Goal: Task Accomplishment & Management: Complete application form

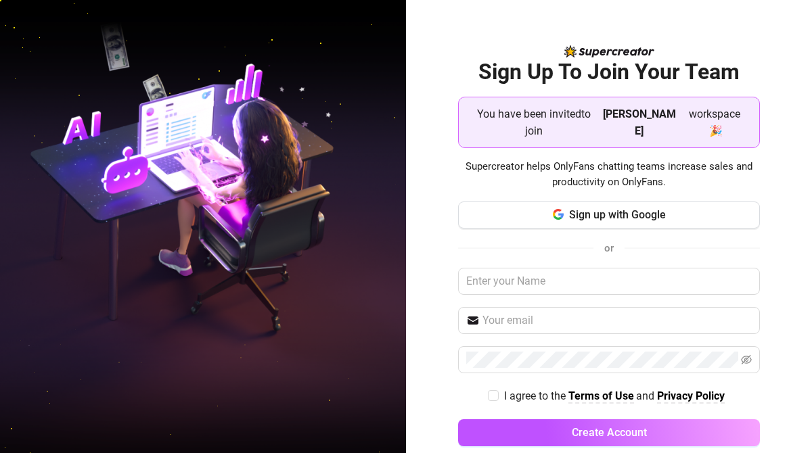
scroll to position [3, 0]
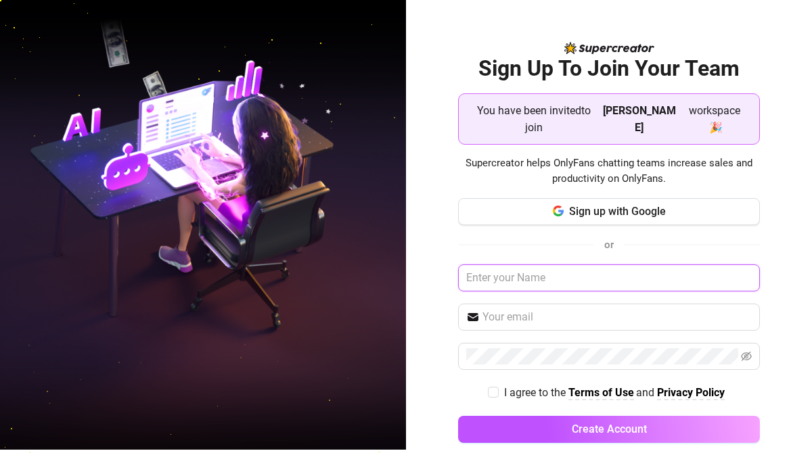
click at [516, 265] on input "text" at bounding box center [609, 278] width 302 height 27
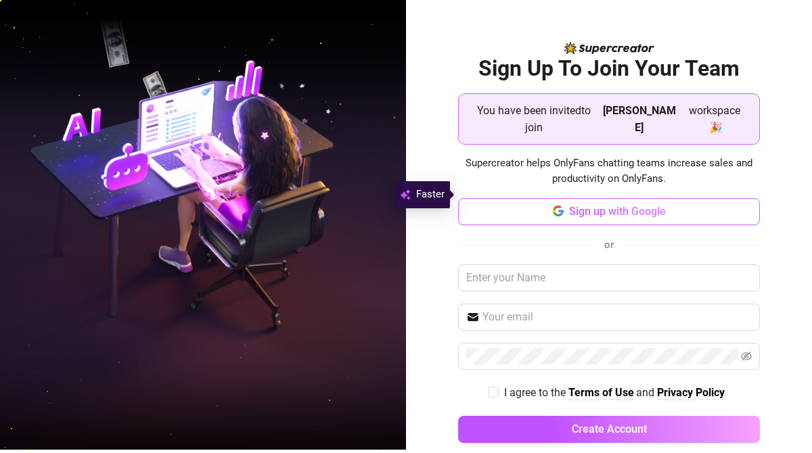
click at [565, 204] on button "Sign up with Google" at bounding box center [609, 211] width 302 height 27
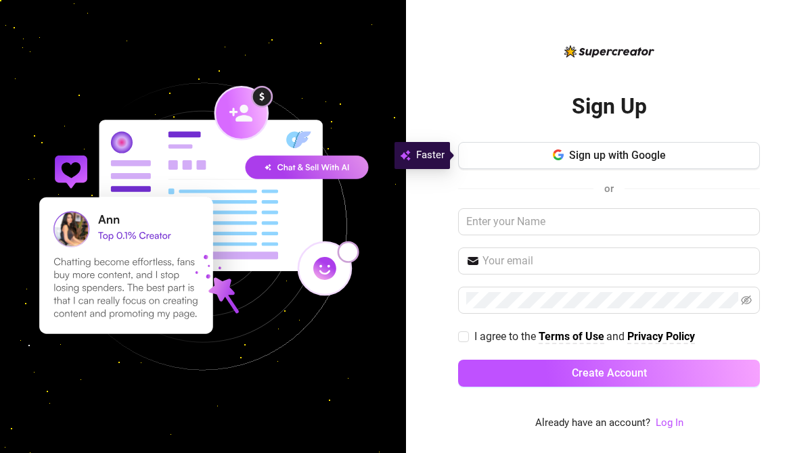
click at [311, 171] on img at bounding box center [203, 227] width 406 height 406
click at [493, 222] on input "text" at bounding box center [609, 221] width 302 height 27
click at [507, 249] on span at bounding box center [609, 261] width 302 height 27
click at [508, 232] on input "text" at bounding box center [609, 221] width 302 height 27
click at [621, 210] on input "[EMAIL_ADDRESS][DOMAIN_NAME]" at bounding box center [609, 221] width 302 height 27
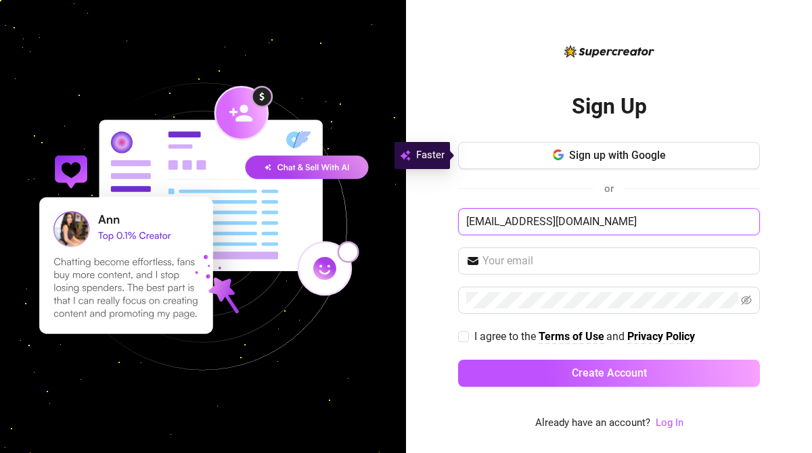
click at [621, 223] on input "[EMAIL_ADDRESS][DOMAIN_NAME]" at bounding box center [609, 221] width 302 height 27
type input "[EMAIL_ADDRESS][DOMAIN_NAME]"
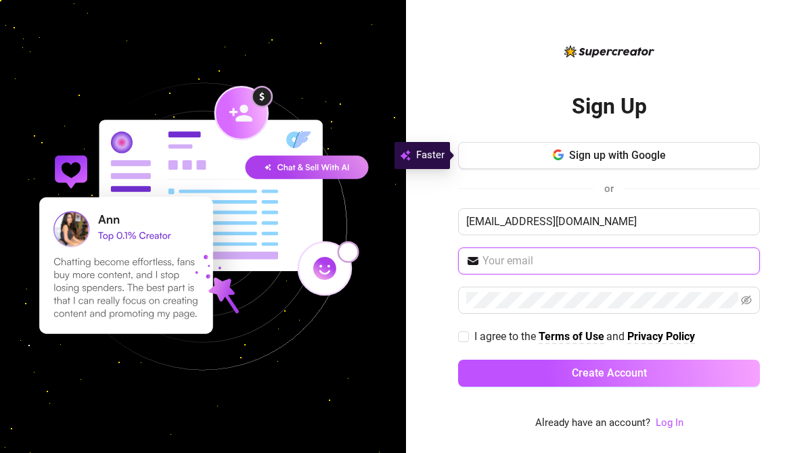
click at [582, 255] on input "text" at bounding box center [617, 261] width 269 height 16
paste input "[EMAIL_ADDRESS][DOMAIN_NAME]"
type input "[EMAIL_ADDRESS][DOMAIN_NAME]"
click at [554, 256] on input "[EMAIL_ADDRESS][DOMAIN_NAME]" at bounding box center [617, 261] width 269 height 16
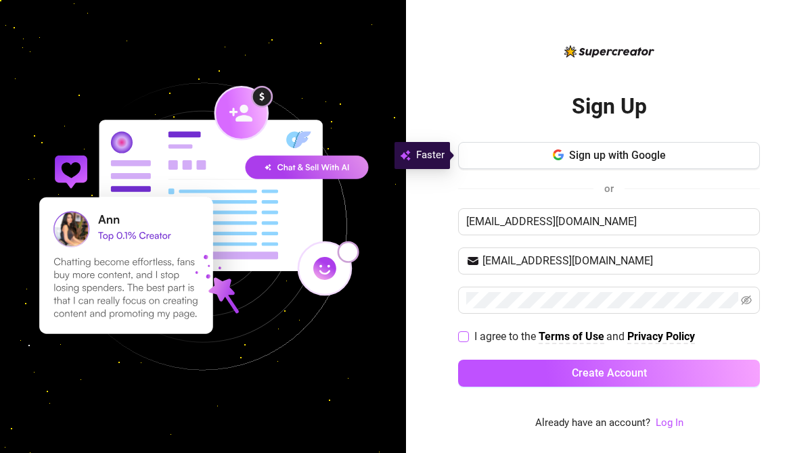
click at [478, 334] on span "I agree to the" at bounding box center [506, 336] width 64 height 13
click at [468, 334] on input "I agree to the Terms of Use and Privacy Policy" at bounding box center [462, 336] width 9 height 9
checkbox input "true"
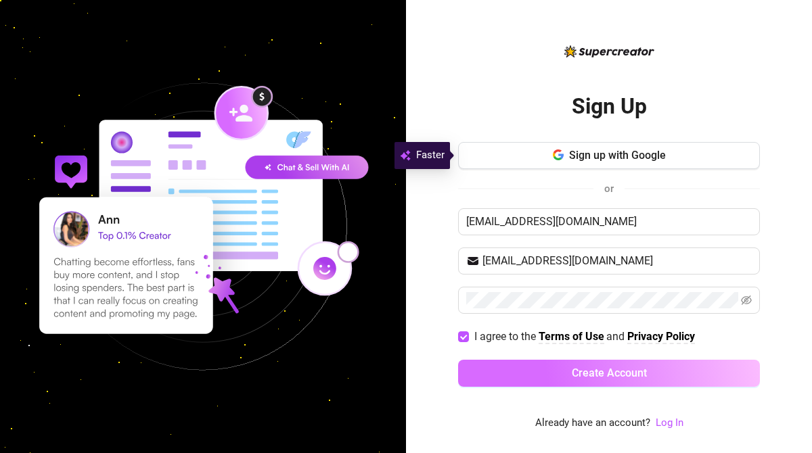
click at [509, 361] on button "Create Account" at bounding box center [609, 373] width 302 height 27
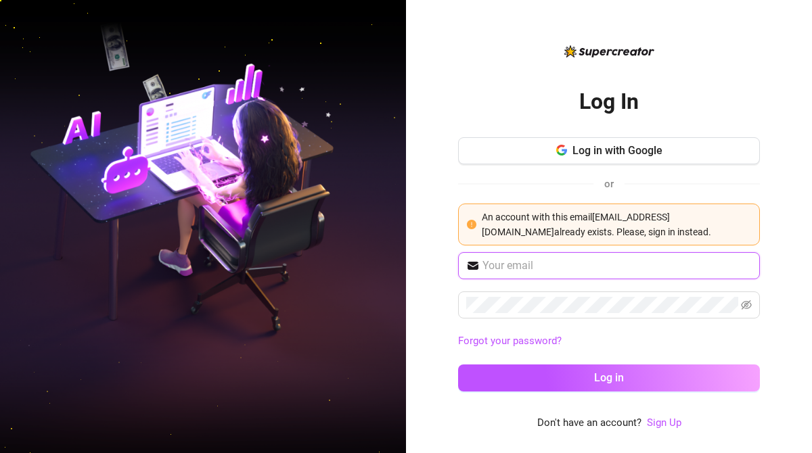
type input "[EMAIL_ADDRESS][DOMAIN_NAME]"
click at [568, 268] on input "[EMAIL_ADDRESS][DOMAIN_NAME]" at bounding box center [617, 266] width 269 height 16
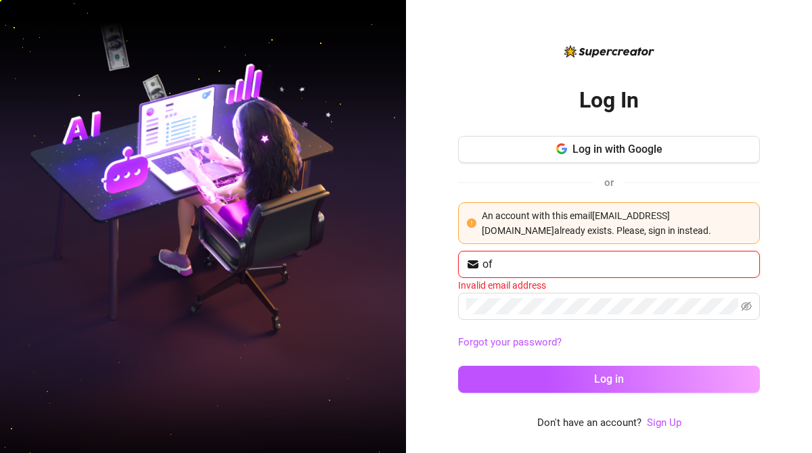
type input "[EMAIL_ADDRESS][DOMAIN_NAME]"
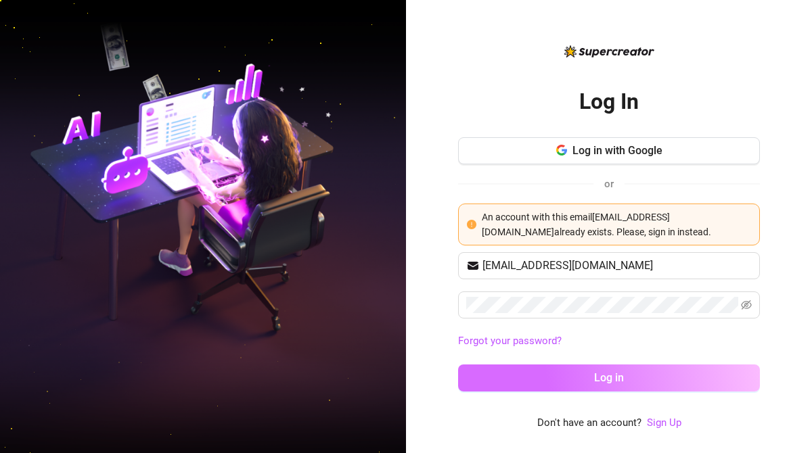
click at [508, 389] on button "Log in" at bounding box center [609, 378] width 302 height 27
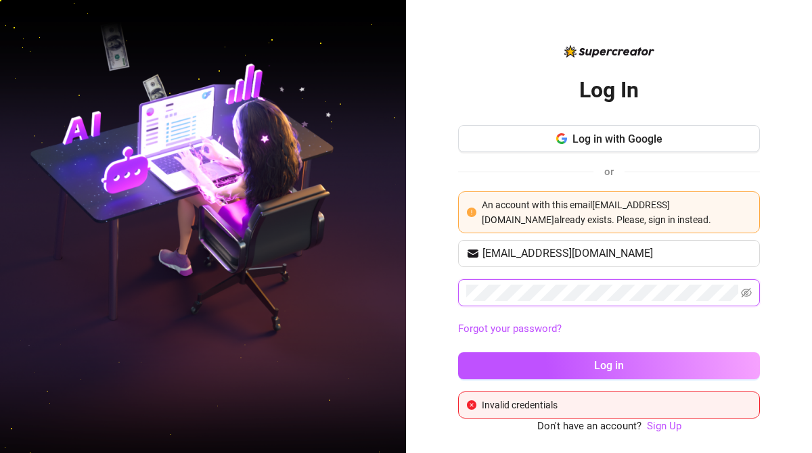
click at [458, 353] on button "Log in" at bounding box center [609, 366] width 302 height 27
click at [467, 327] on link "Forgot your password?" at bounding box center [510, 329] width 104 height 12
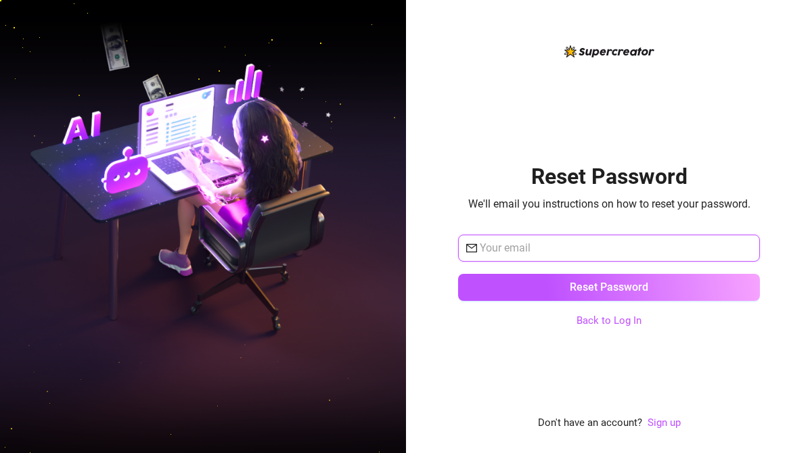
click at [529, 246] on input "text" at bounding box center [616, 248] width 272 height 16
paste input "[EMAIL_ADDRESS][DOMAIN_NAME]"
type input "[EMAIL_ADDRESS][DOMAIN_NAME]"
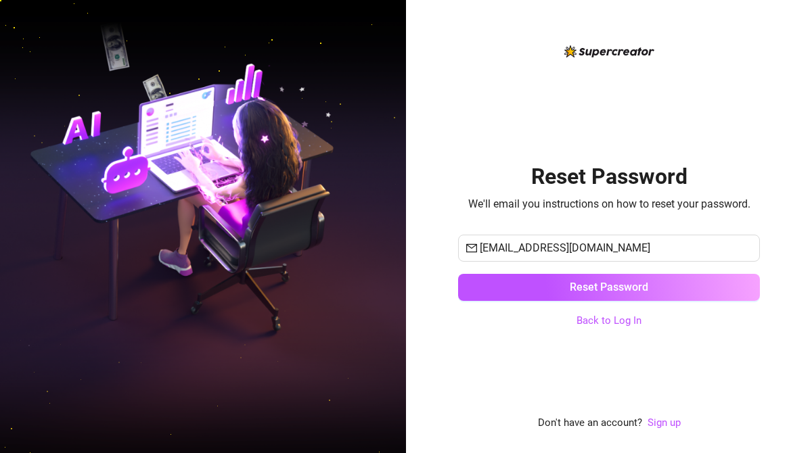
click at [537, 271] on div "[EMAIL_ADDRESS][DOMAIN_NAME] Reset Password" at bounding box center [609, 274] width 302 height 78
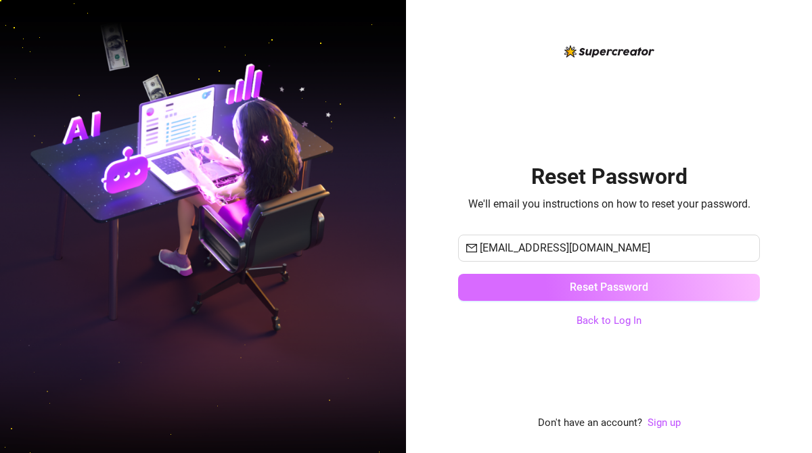
click at [541, 279] on button "Reset Password" at bounding box center [609, 287] width 302 height 27
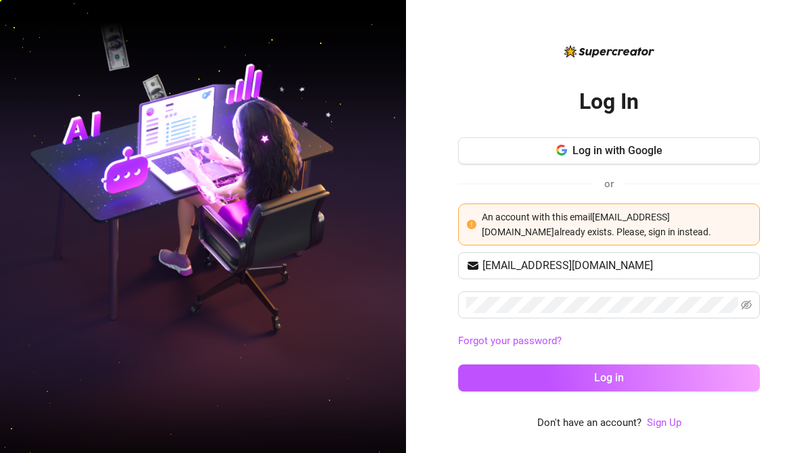
click at [538, 237] on span "An account with this email [EMAIL_ADDRESS][DOMAIN_NAME] already exists. Please,…" at bounding box center [596, 225] width 229 height 26
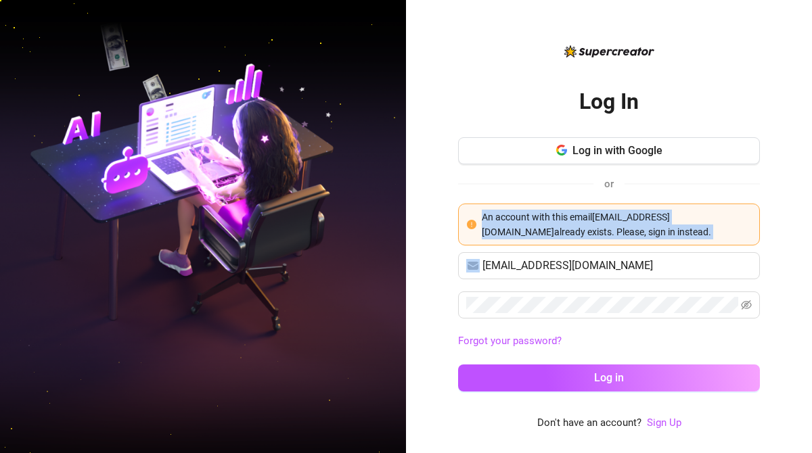
click at [538, 237] on span "An account with this email [EMAIL_ADDRESS][DOMAIN_NAME] already exists. Please,…" at bounding box center [596, 225] width 229 height 26
